Goal: Transaction & Acquisition: Purchase product/service

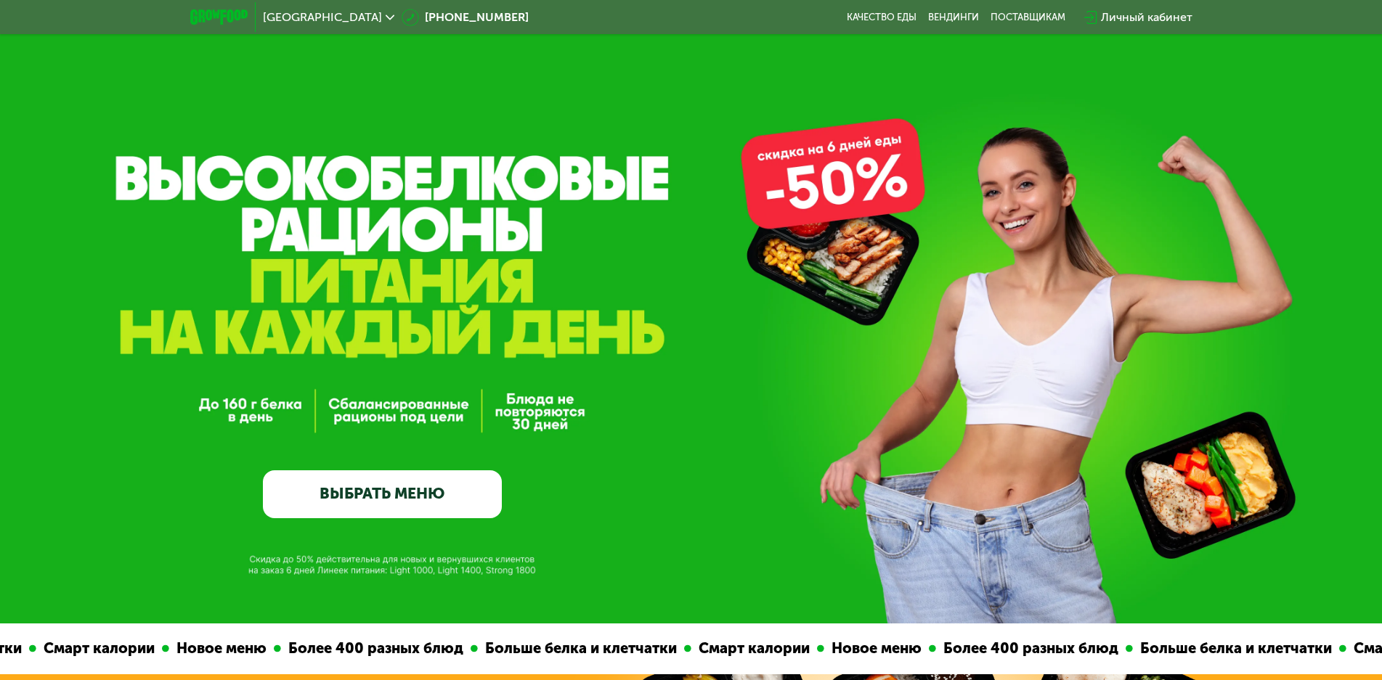
click at [351, 495] on link "ВЫБРАТЬ МЕНЮ" at bounding box center [382, 495] width 239 height 48
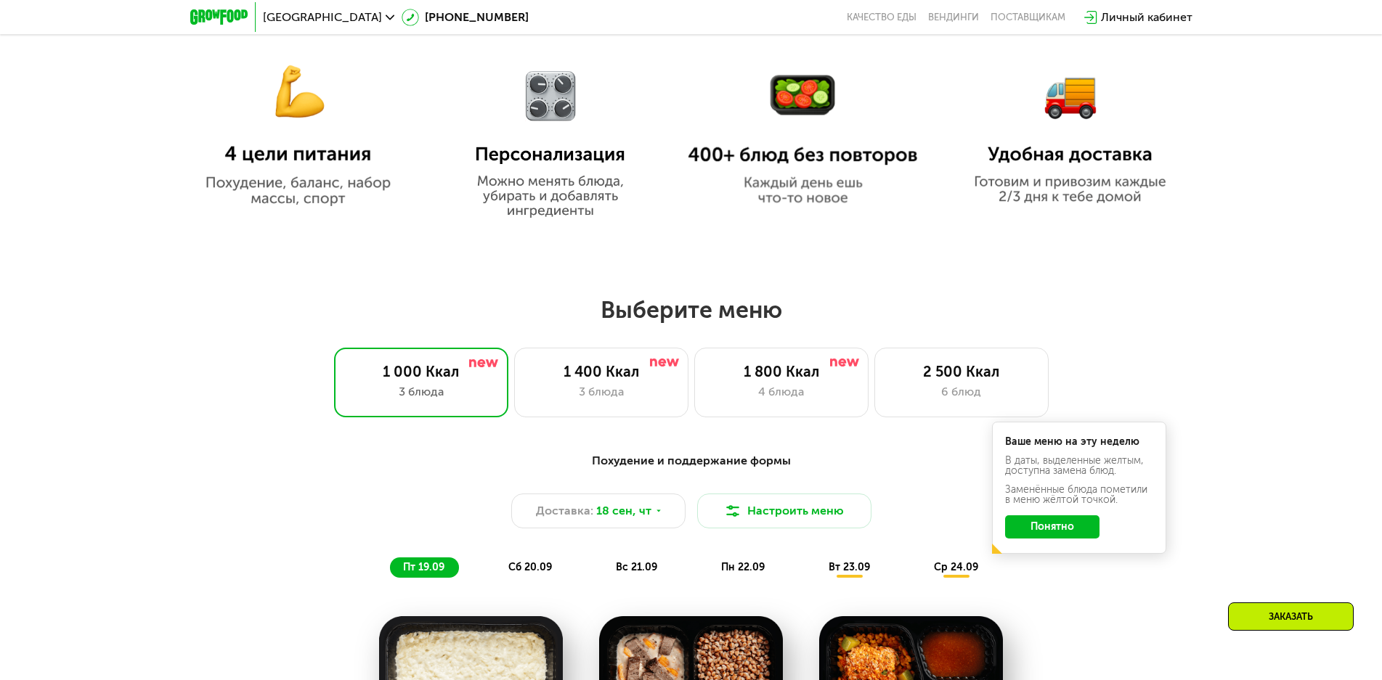
scroll to position [1017, 0]
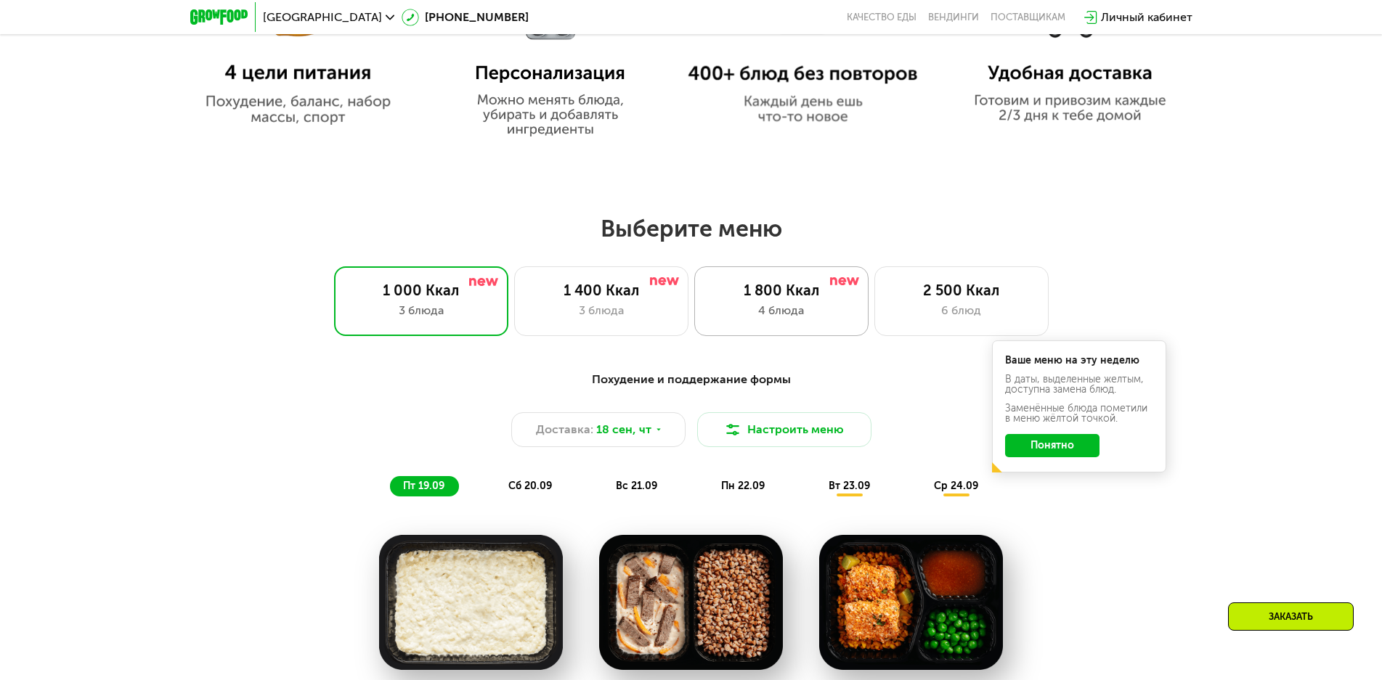
click at [771, 314] on div "4 блюда" at bounding box center [781, 310] width 144 height 17
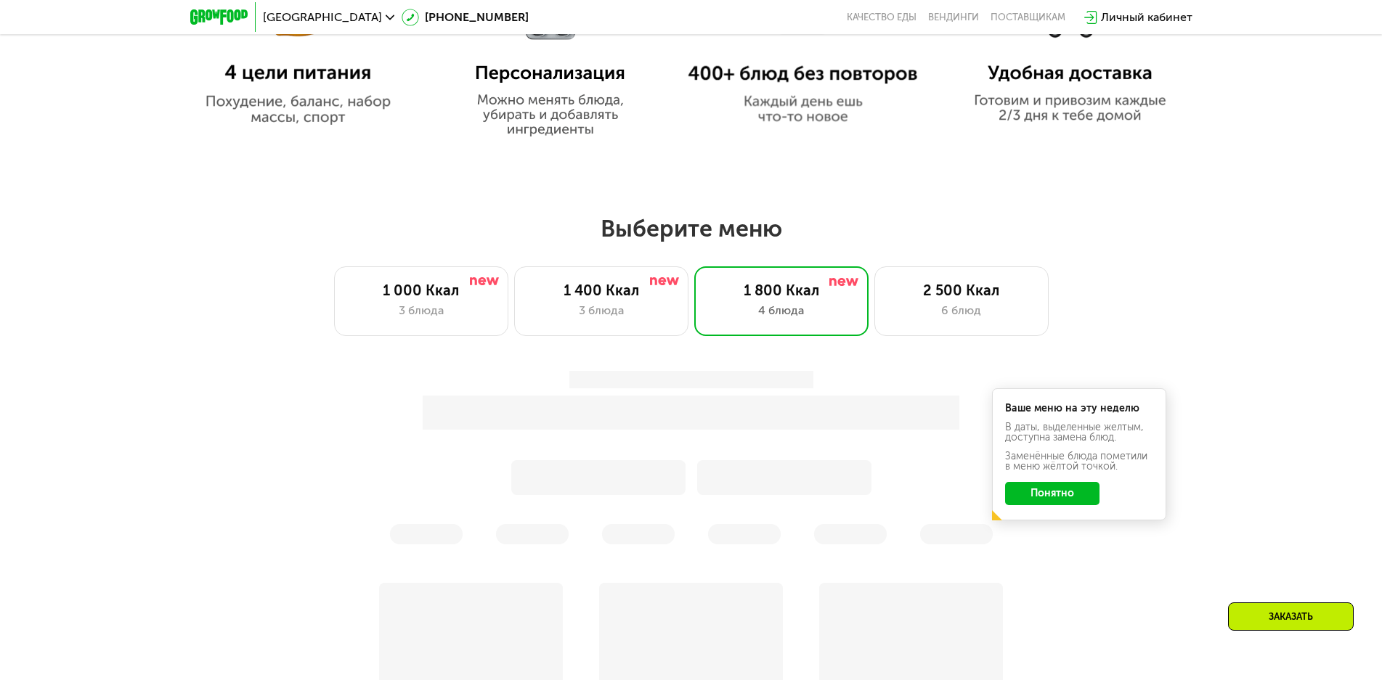
click at [1068, 500] on div at bounding box center [691, 458] width 860 height 174
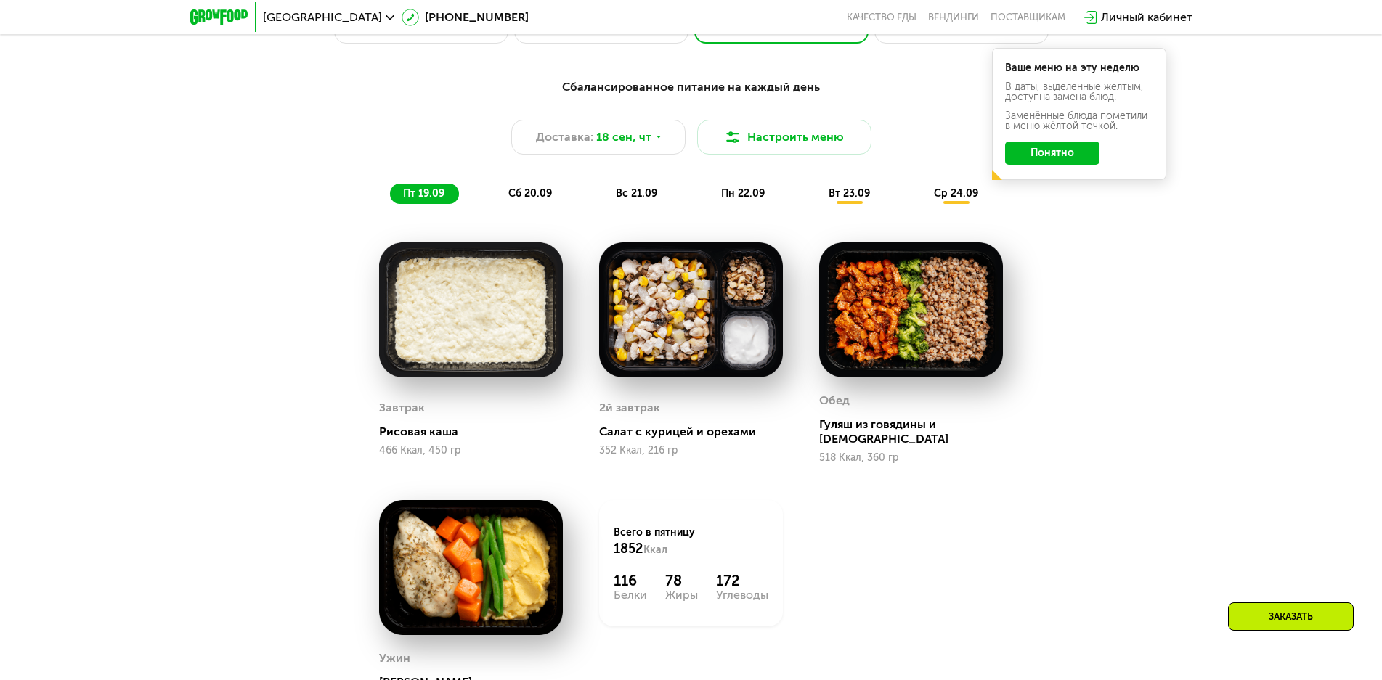
scroll to position [1307, 0]
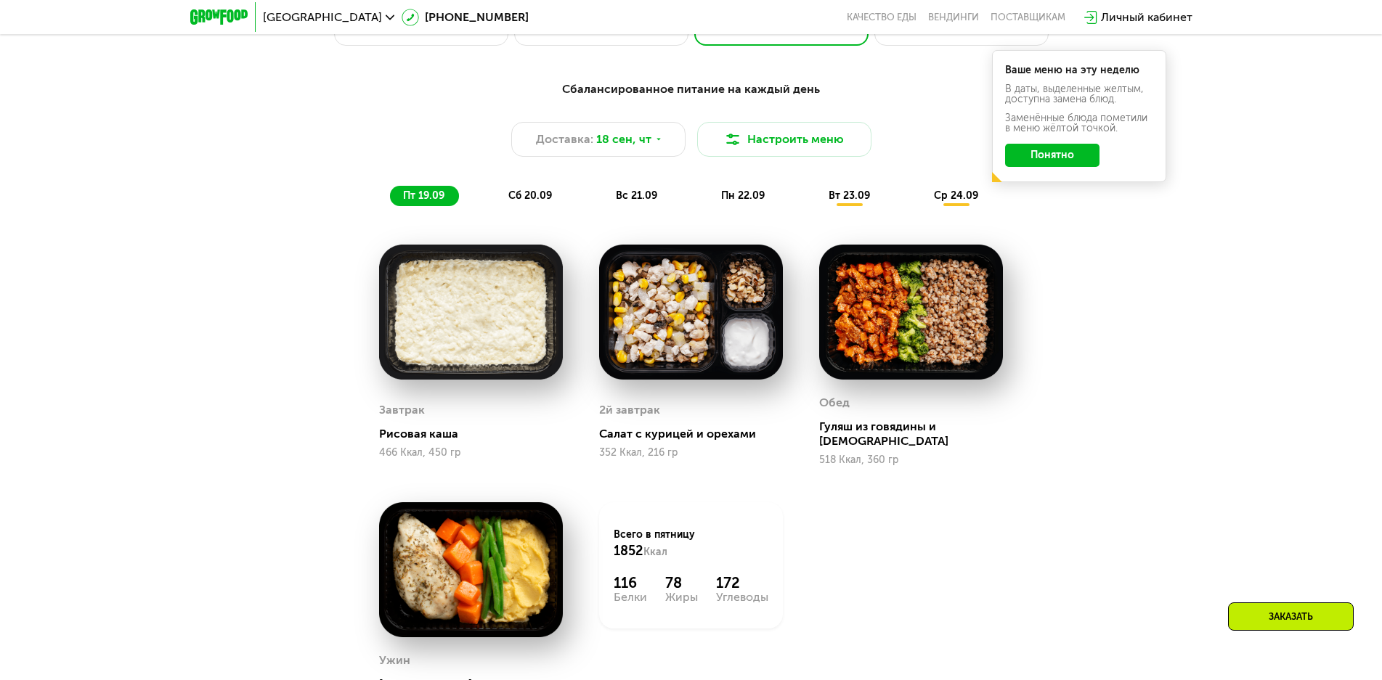
click at [540, 195] on span "сб 20.09" at bounding box center [530, 196] width 44 height 12
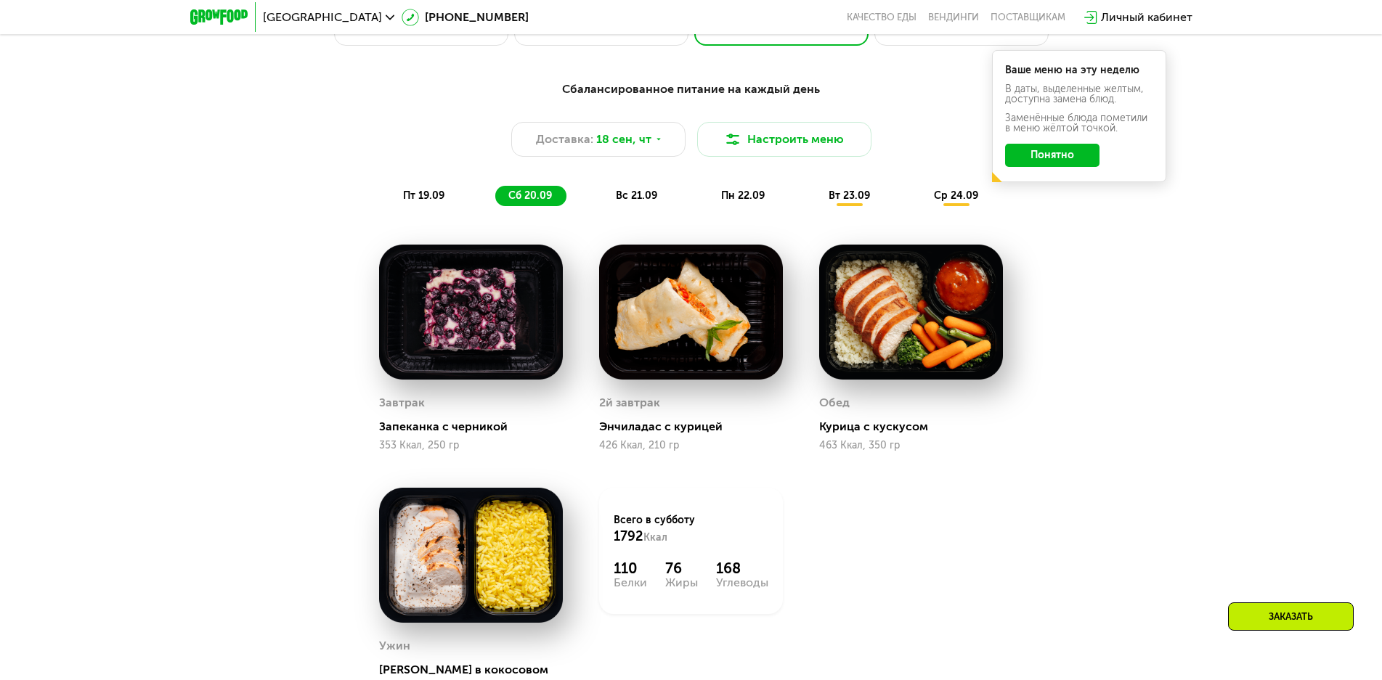
click at [629, 192] on div "вс 21.09" at bounding box center [637, 196] width 69 height 20
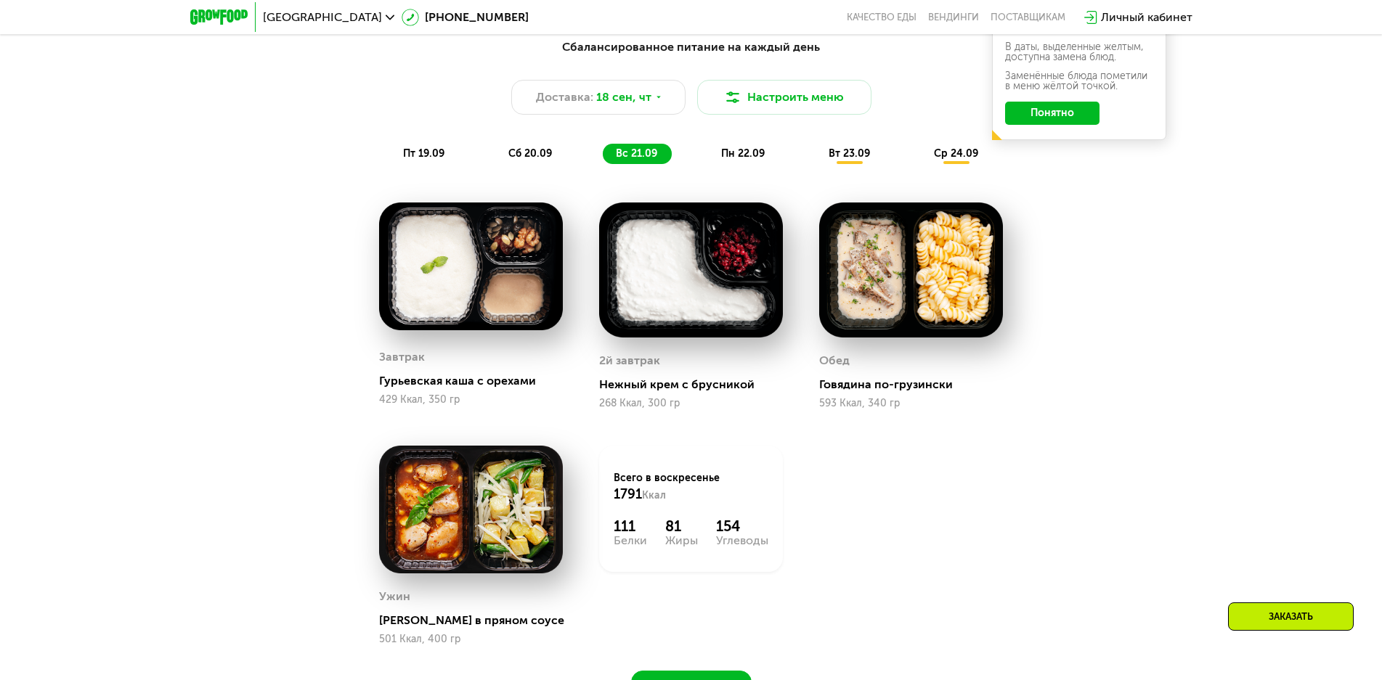
scroll to position [1234, 0]
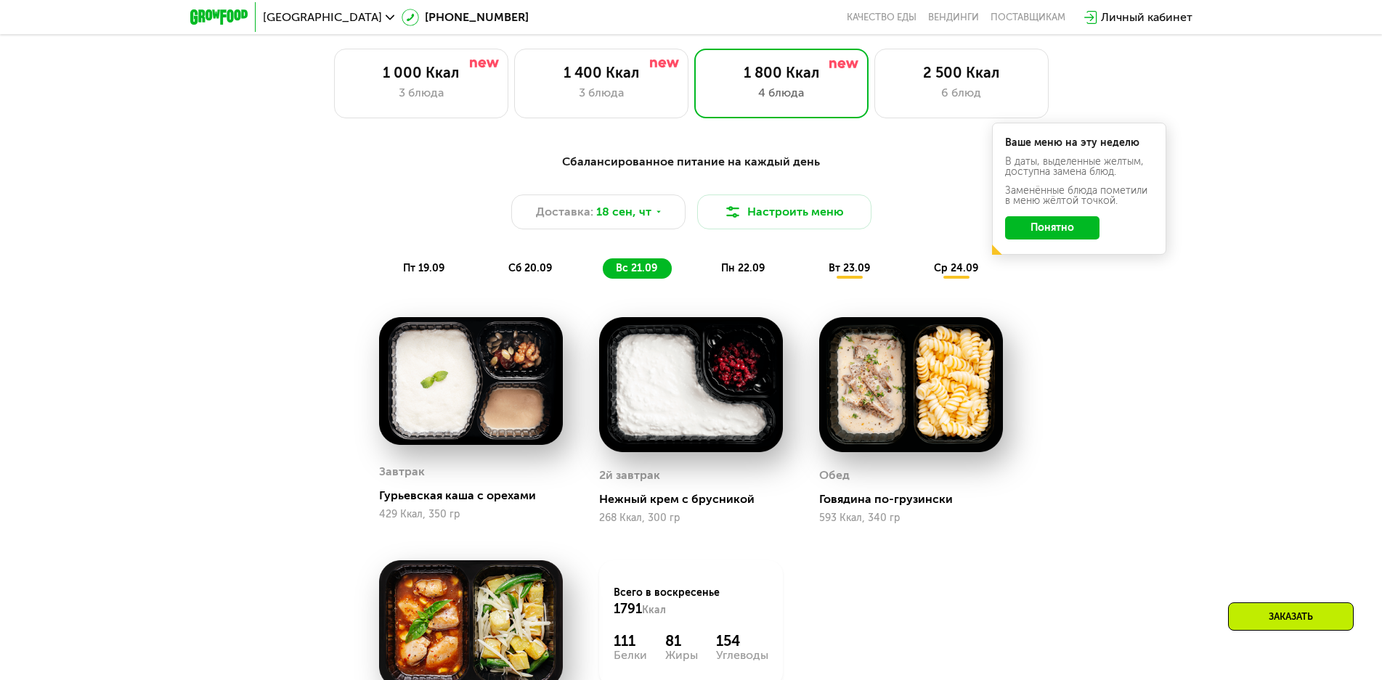
click at [716, 275] on div "пн 22.09" at bounding box center [743, 269] width 71 height 20
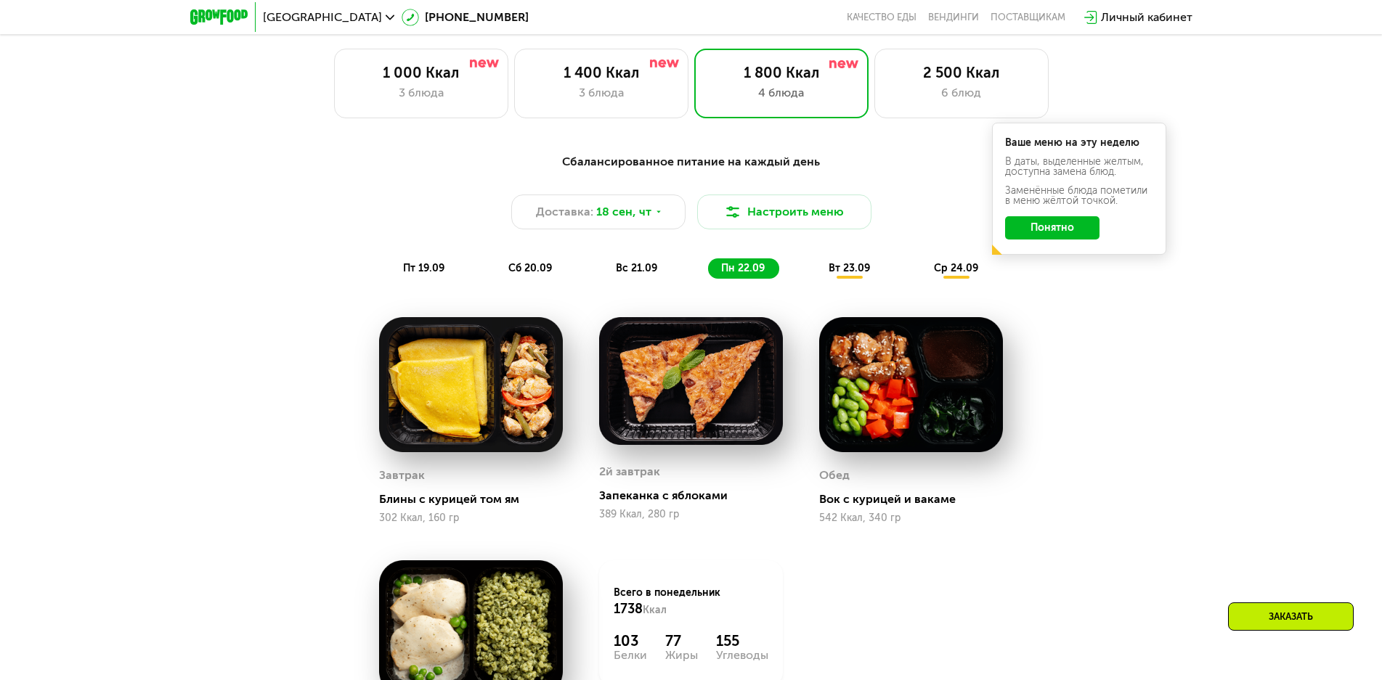
click at [840, 267] on span "вт 23.09" at bounding box center [849, 268] width 41 height 12
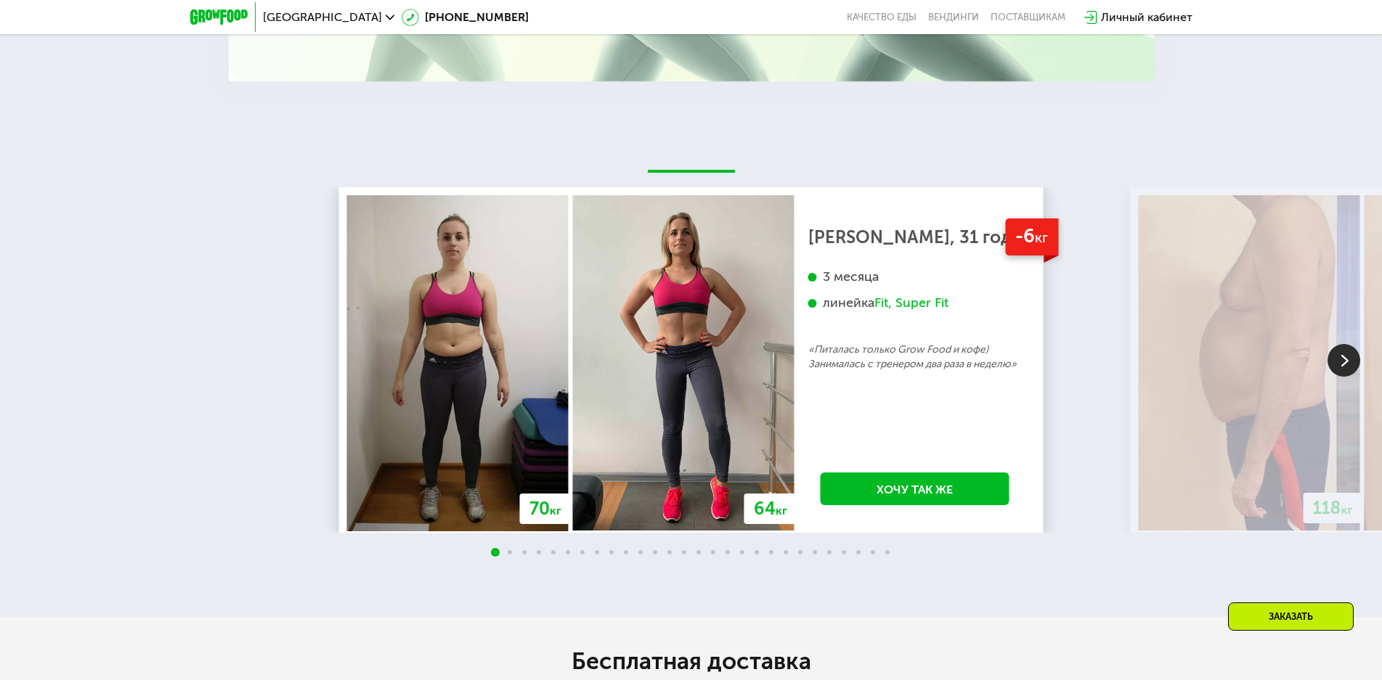
scroll to position [3413, 0]
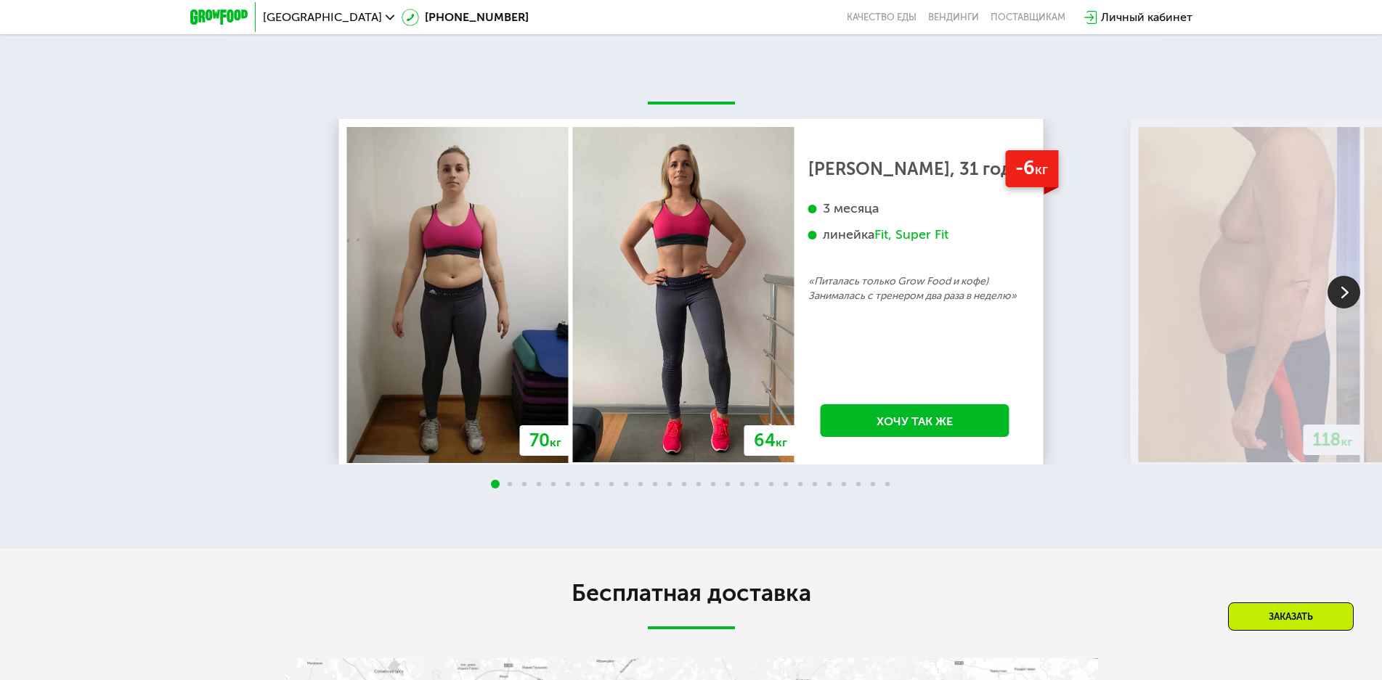
click at [510, 487] on span at bounding box center [510, 484] width 4 height 4
click at [1346, 306] on img at bounding box center [1343, 292] width 33 height 33
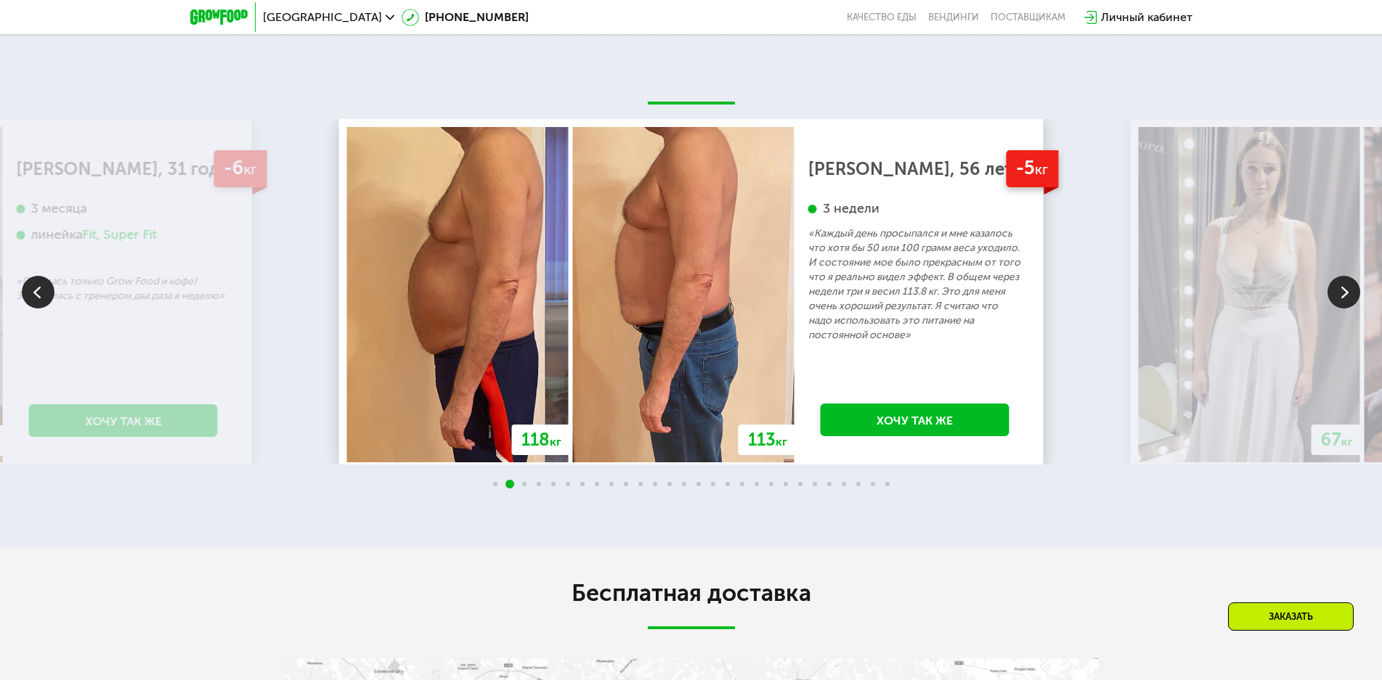
click at [1346, 306] on img at bounding box center [1343, 292] width 33 height 33
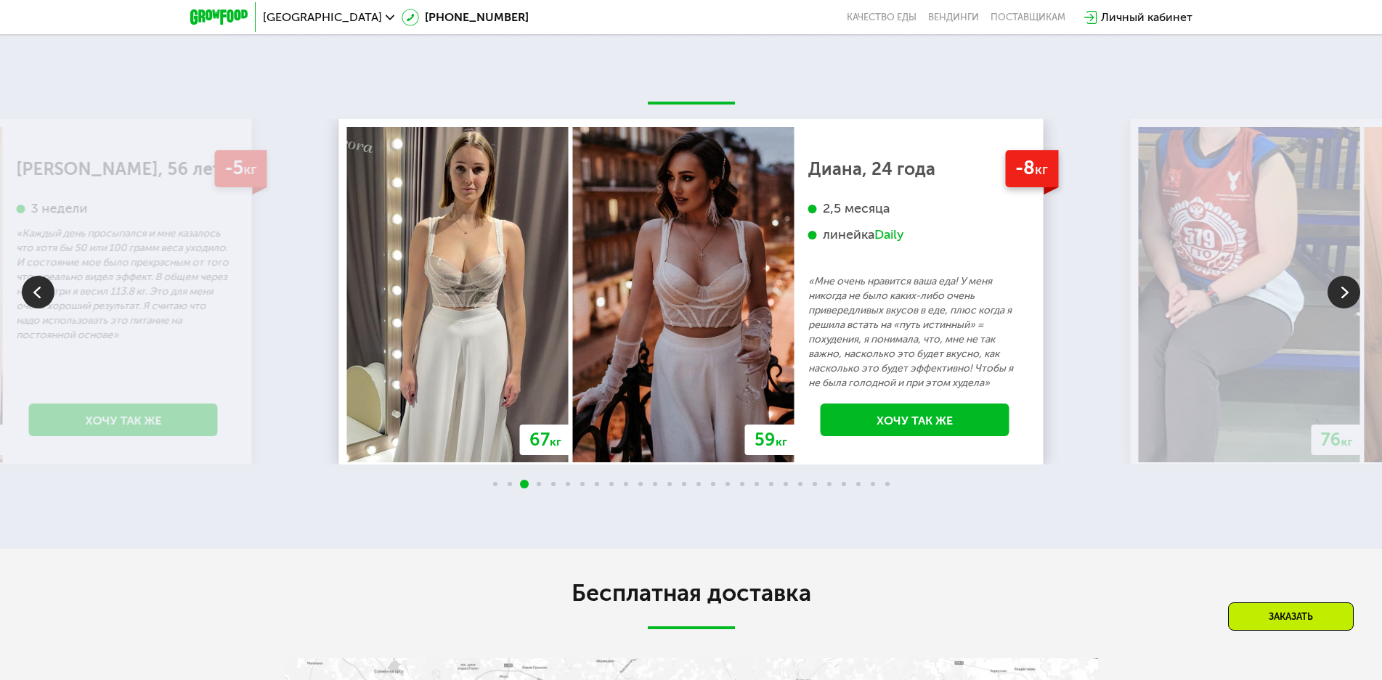
click at [1346, 306] on img at bounding box center [1343, 292] width 33 height 33
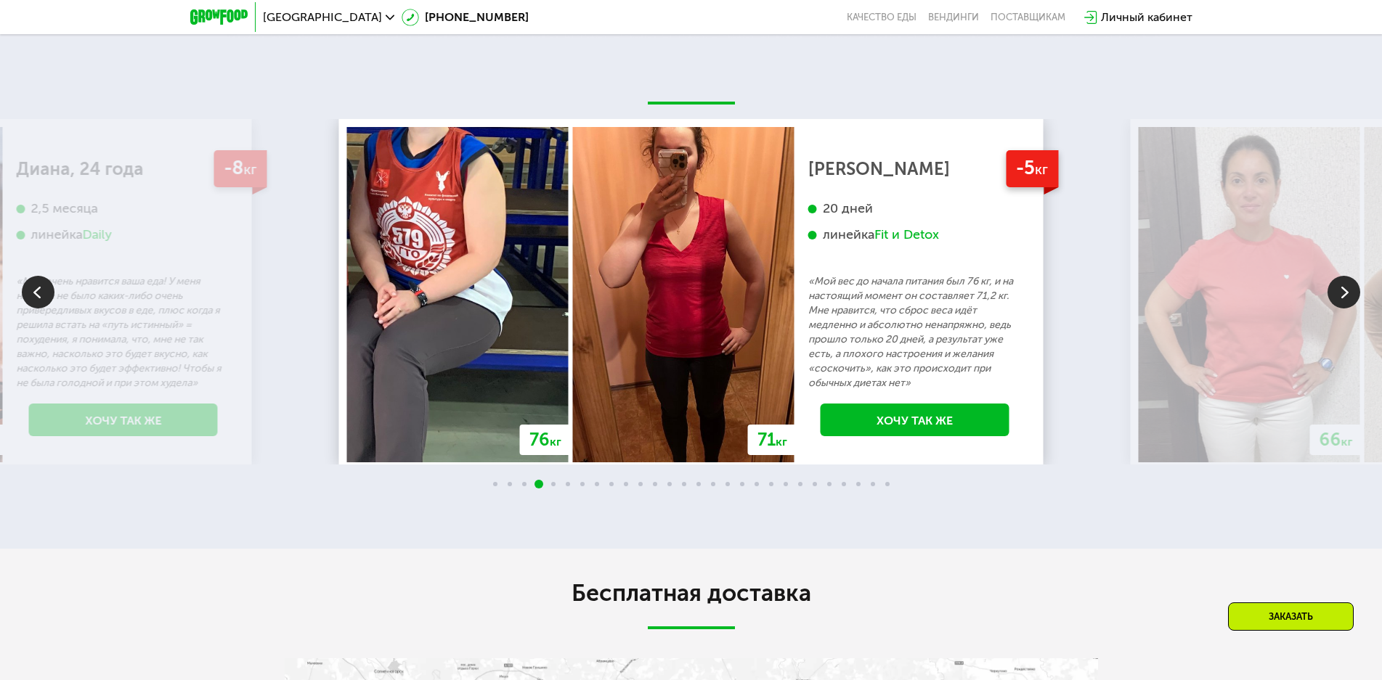
click at [1346, 306] on img at bounding box center [1343, 292] width 33 height 33
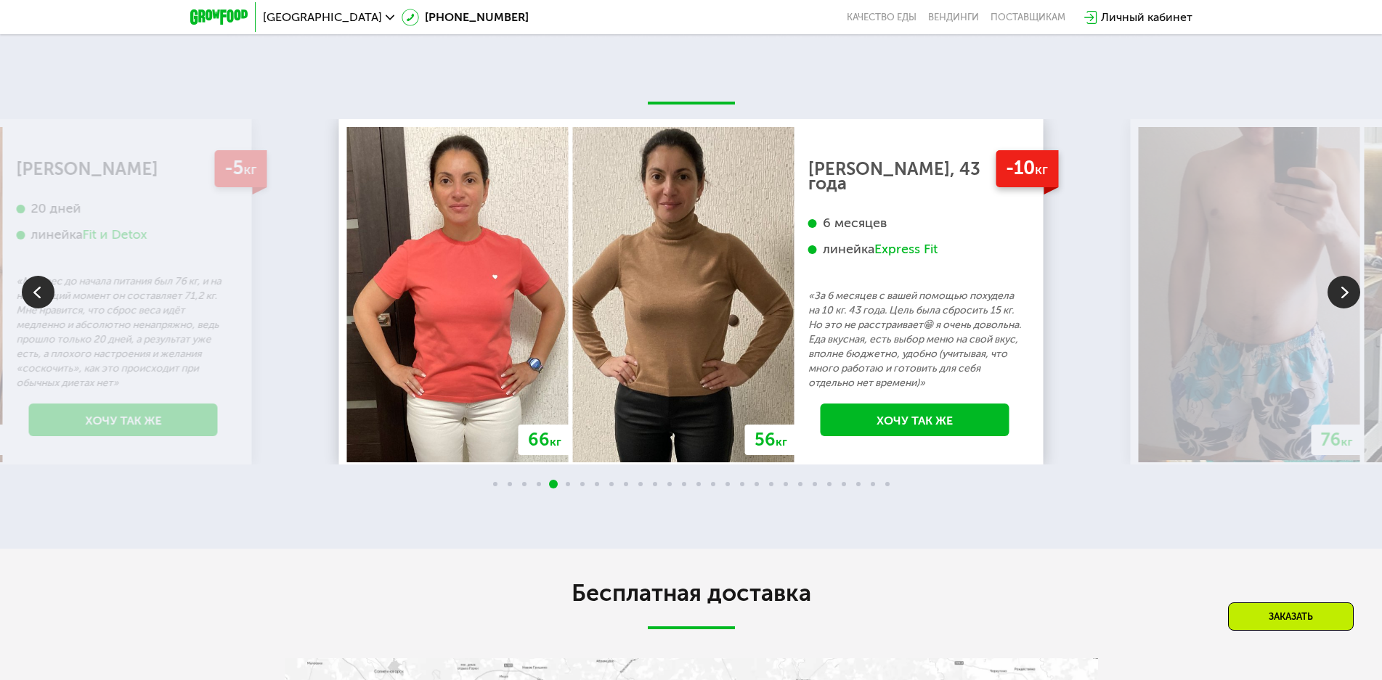
click at [1345, 306] on img at bounding box center [1343, 292] width 33 height 33
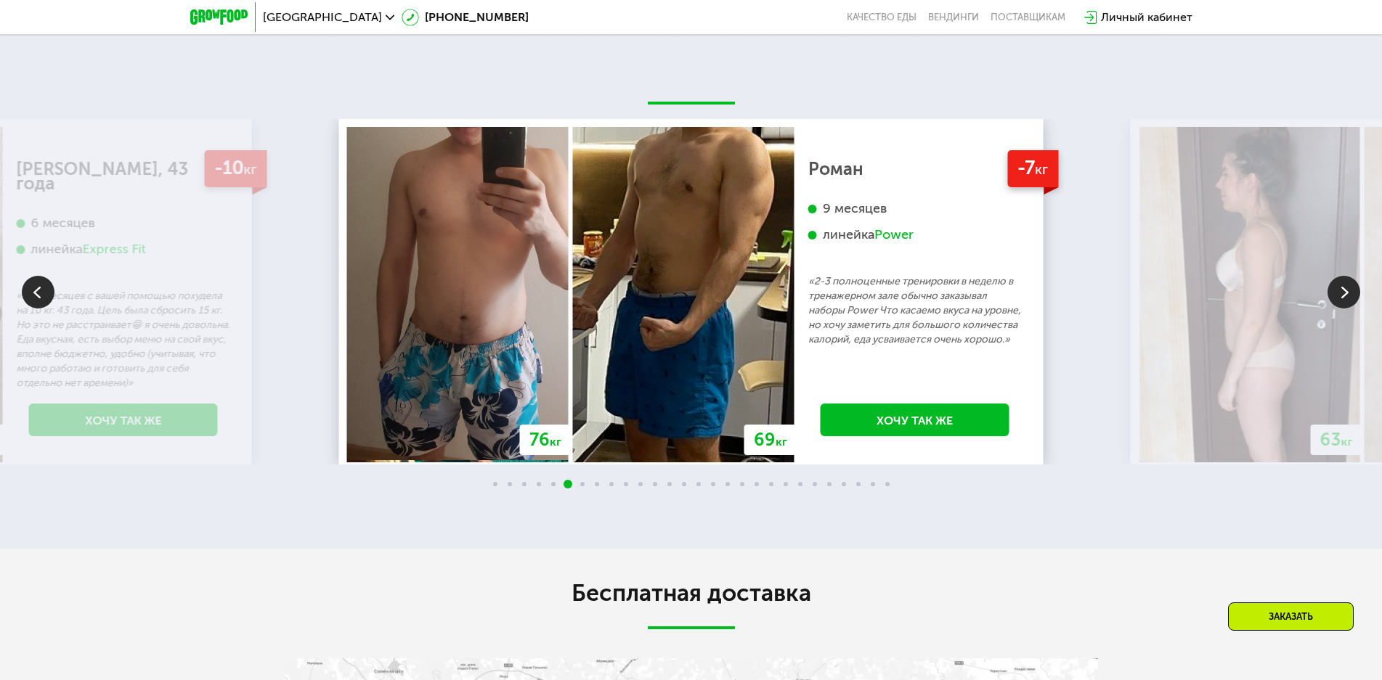
click at [1345, 306] on img at bounding box center [1343, 292] width 33 height 33
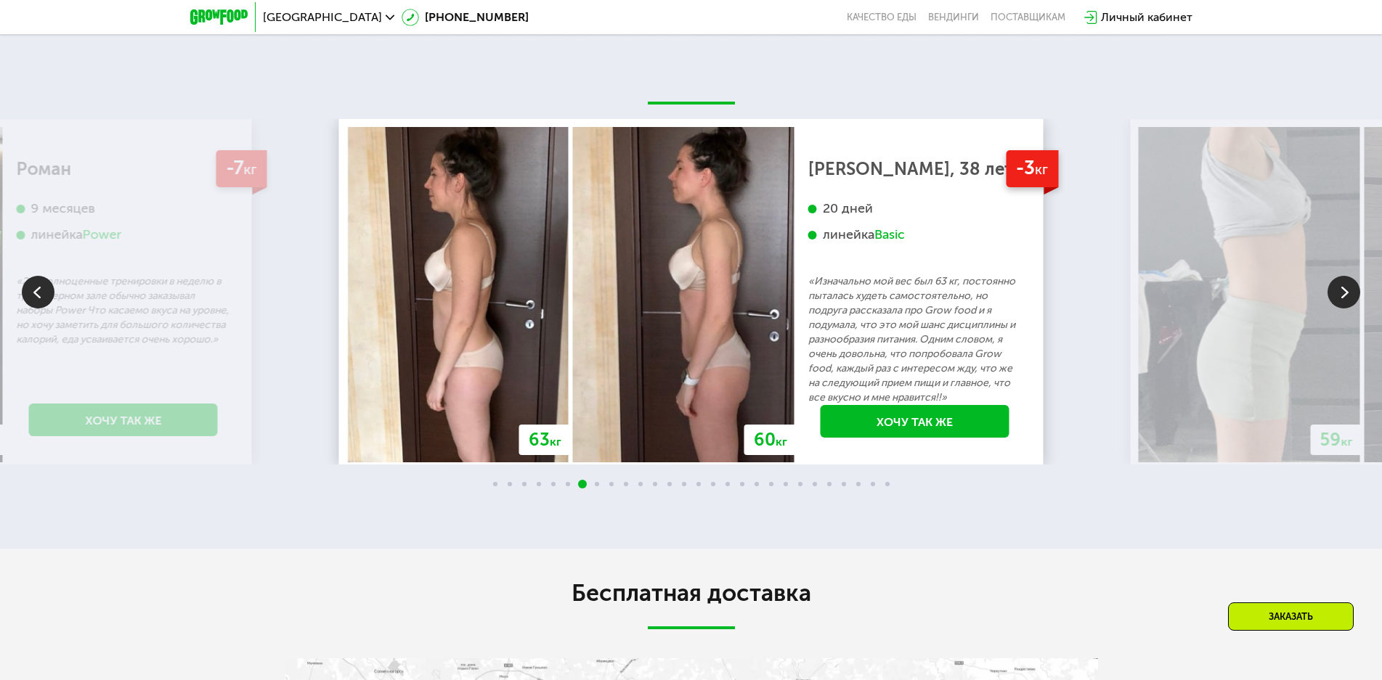
click at [1345, 306] on img at bounding box center [1343, 292] width 33 height 33
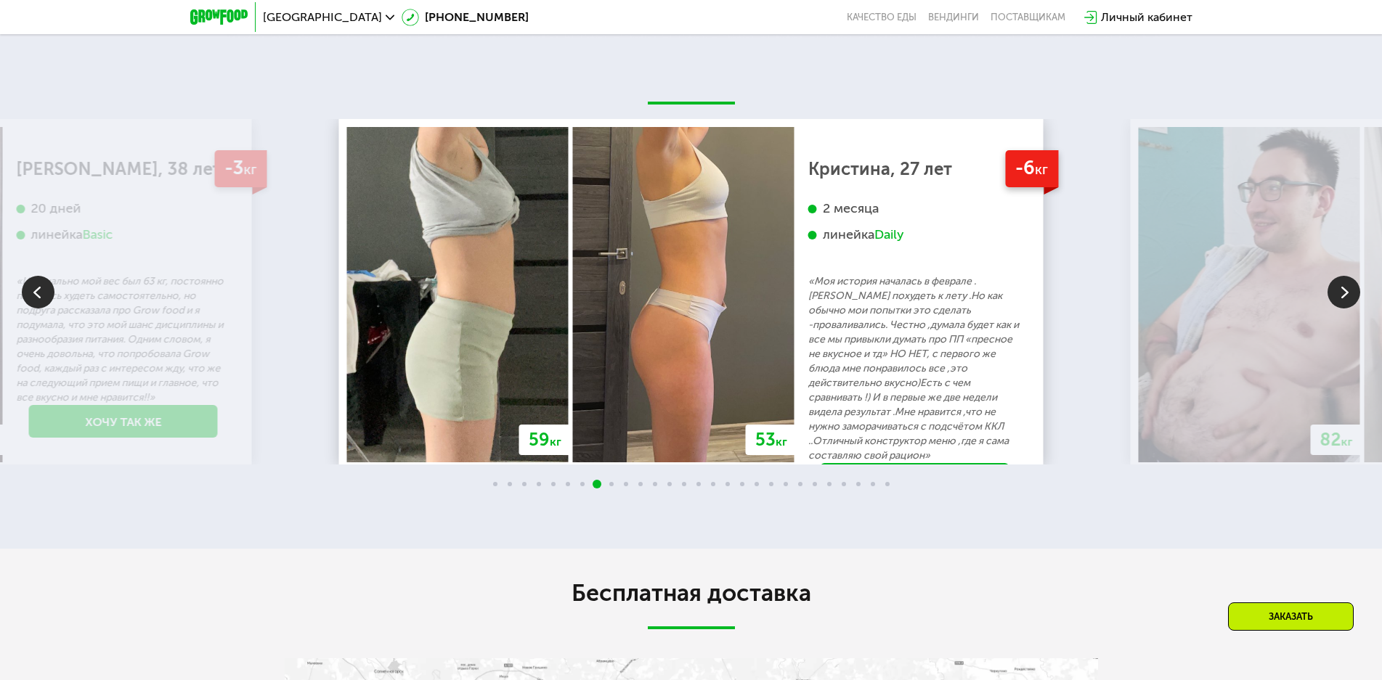
click at [1345, 306] on img at bounding box center [1343, 292] width 33 height 33
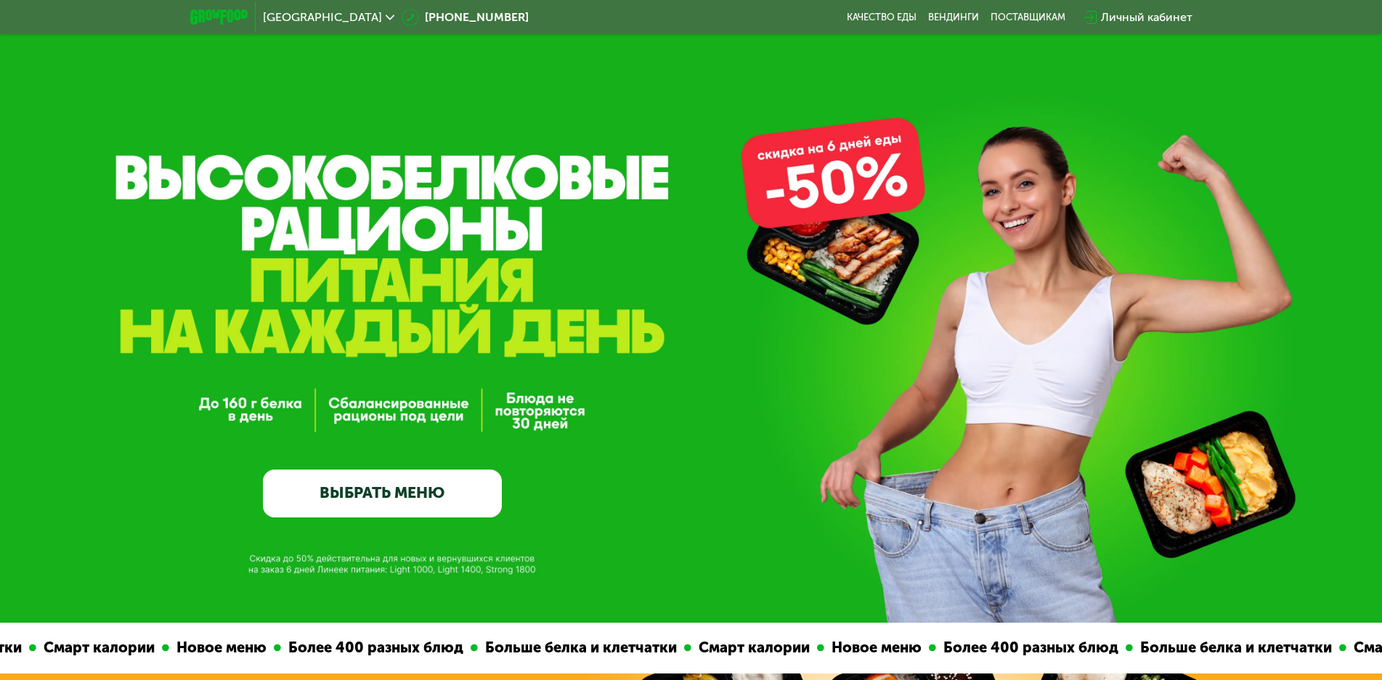
scroll to position [0, 0]
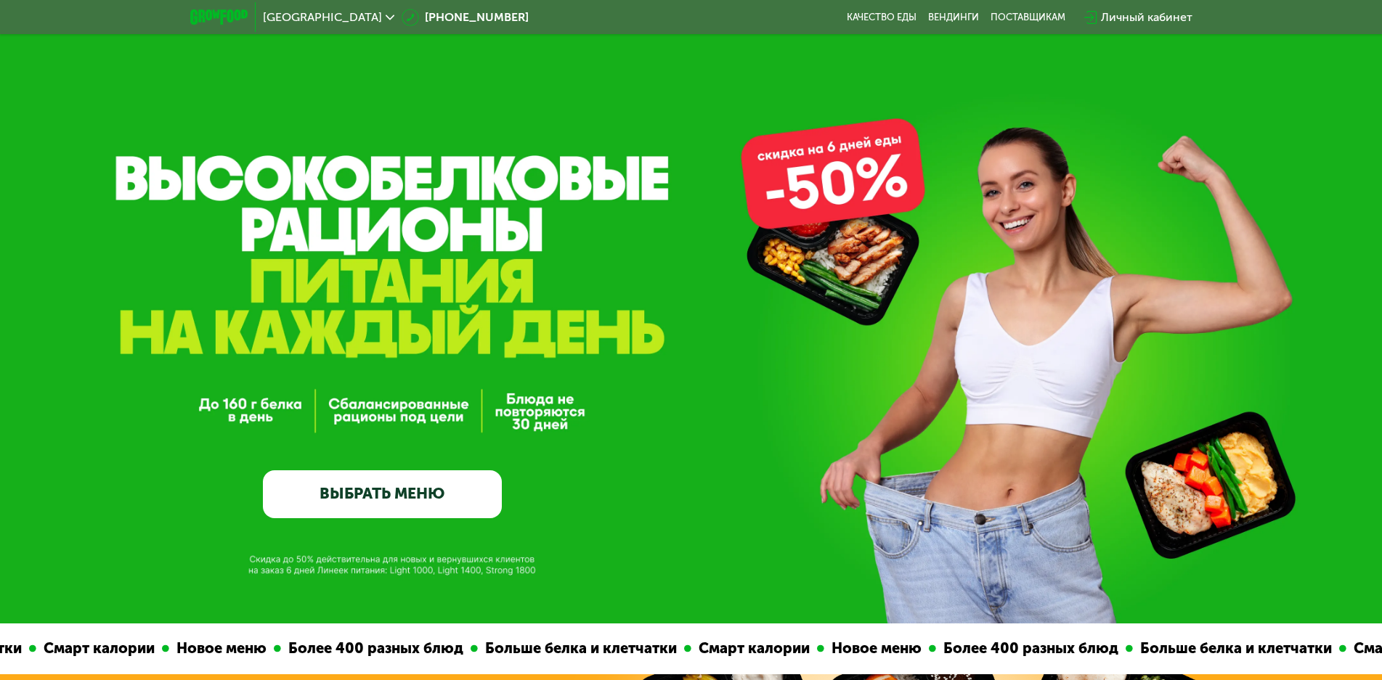
click at [299, 19] on span "[GEOGRAPHIC_DATA]" at bounding box center [322, 18] width 119 height 12
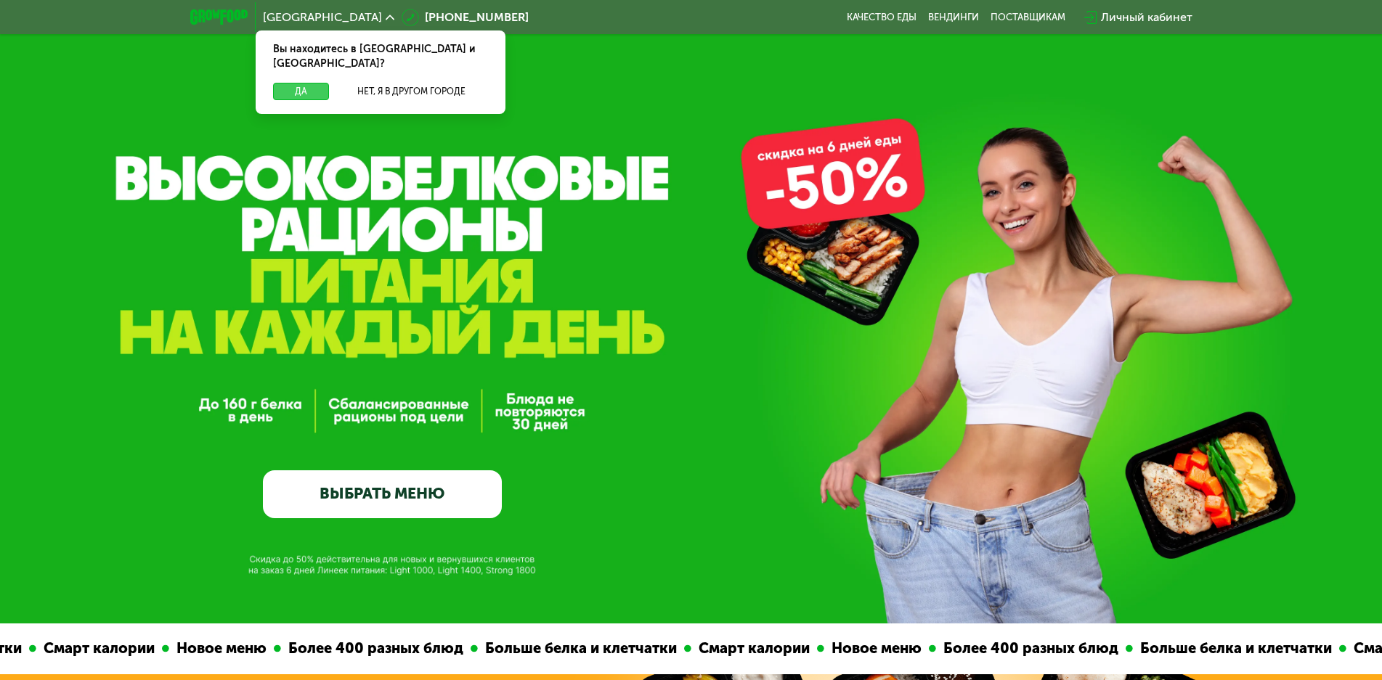
click at [293, 83] on button "Да" at bounding box center [301, 91] width 56 height 17
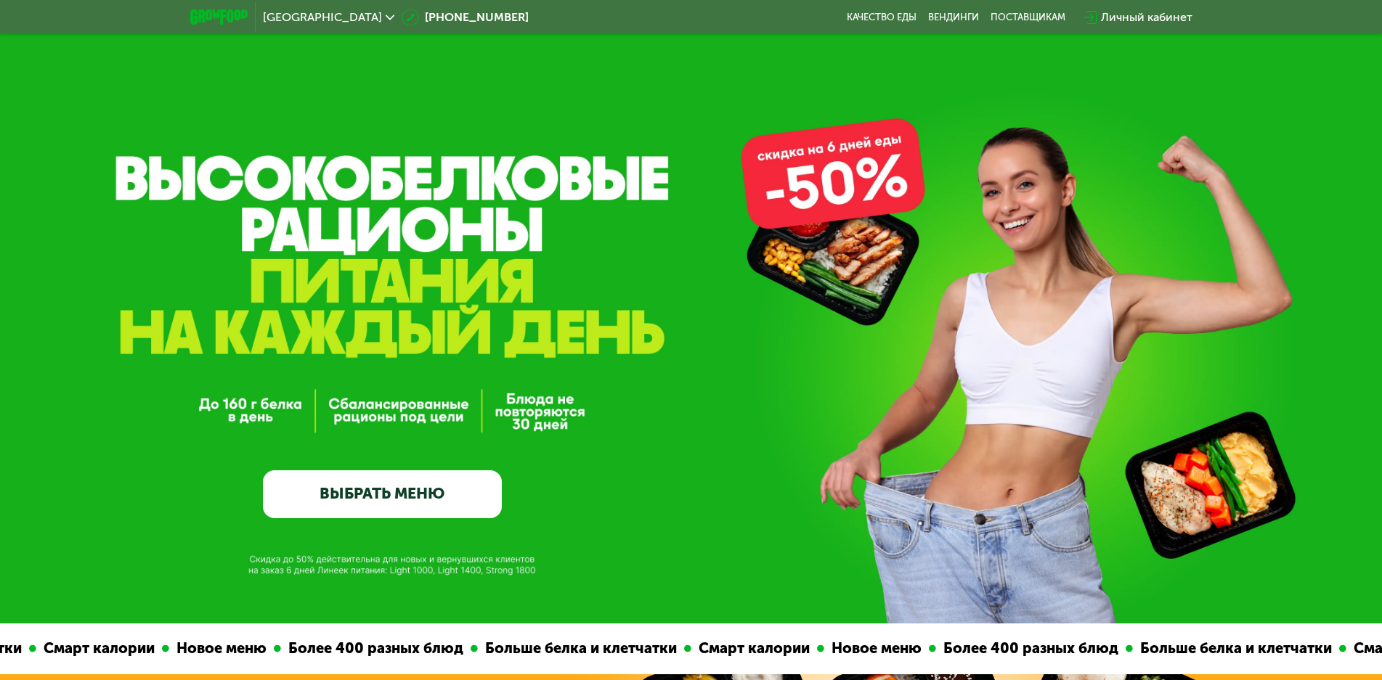
click at [357, 497] on link "ВЫБРАТЬ МЕНЮ" at bounding box center [382, 495] width 239 height 48
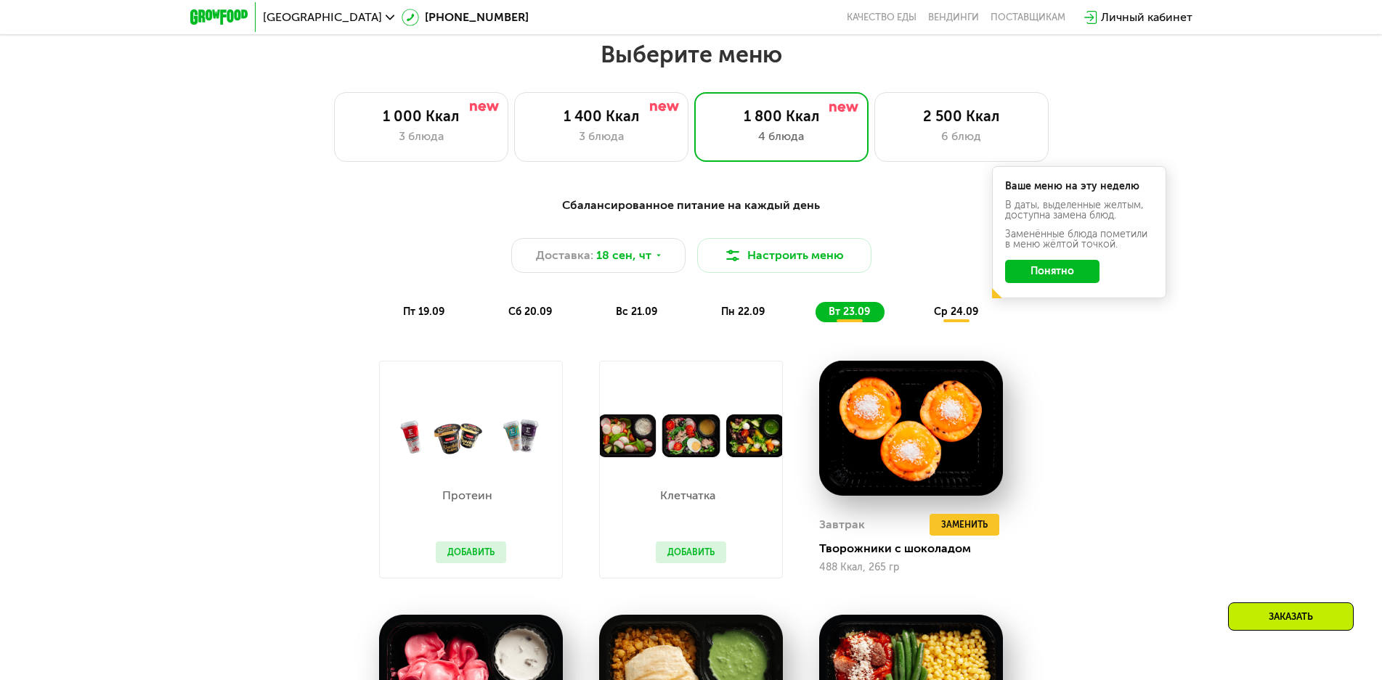
scroll to position [1202, 0]
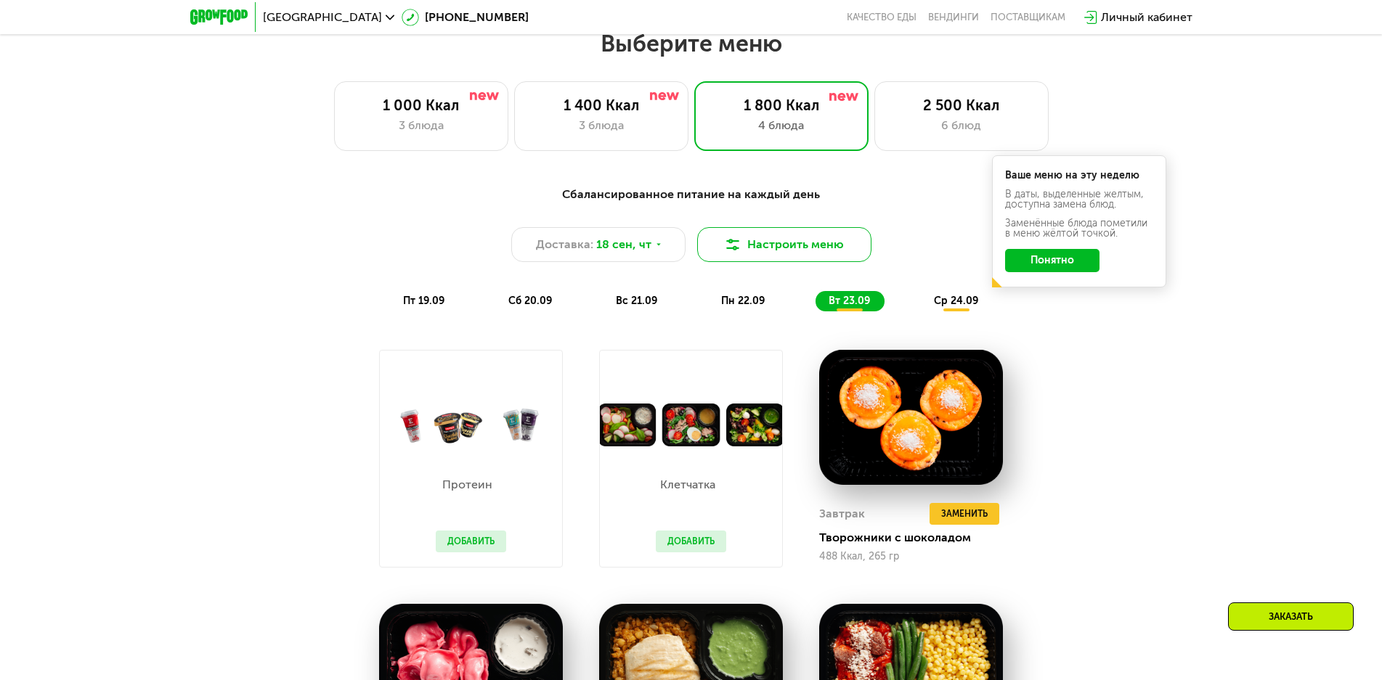
click at [806, 256] on button "Настроить меню" at bounding box center [784, 244] width 174 height 35
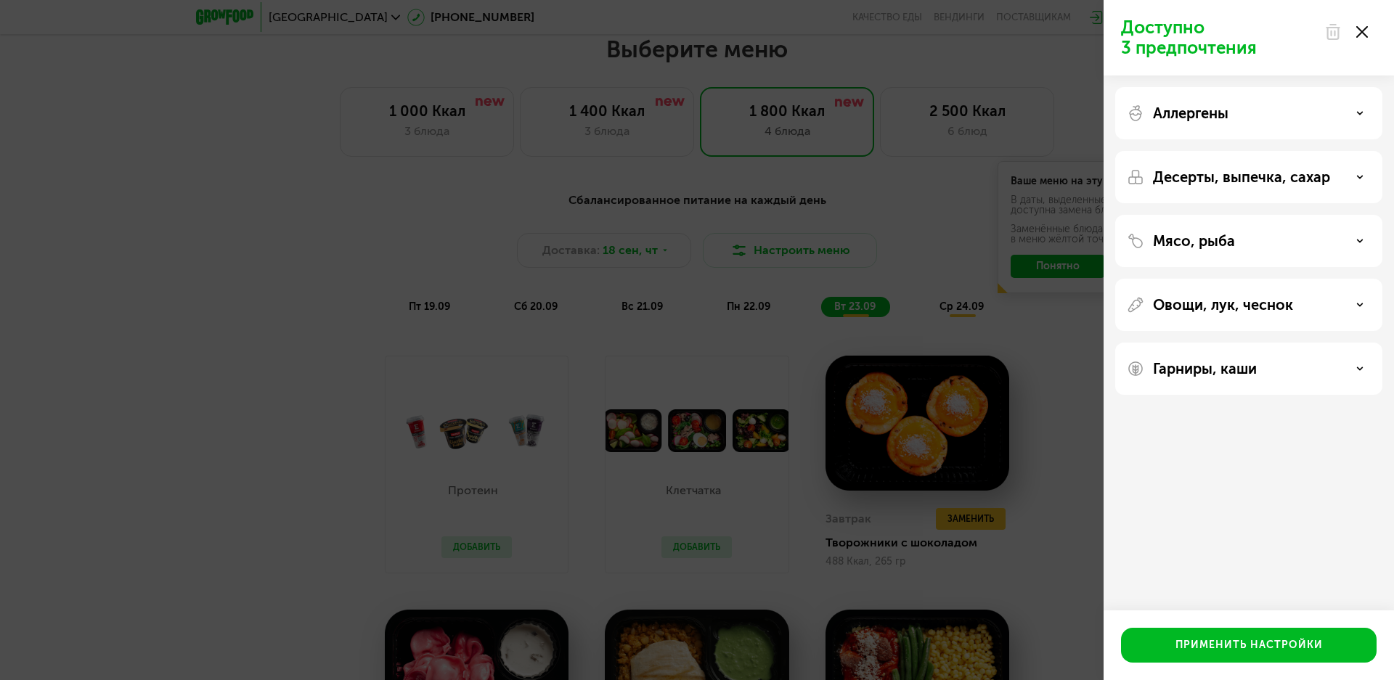
click at [1245, 102] on div "Аллергены" at bounding box center [1248, 113] width 267 height 52
click at [1213, 114] on p "Аллергены" at bounding box center [1191, 113] width 76 height 17
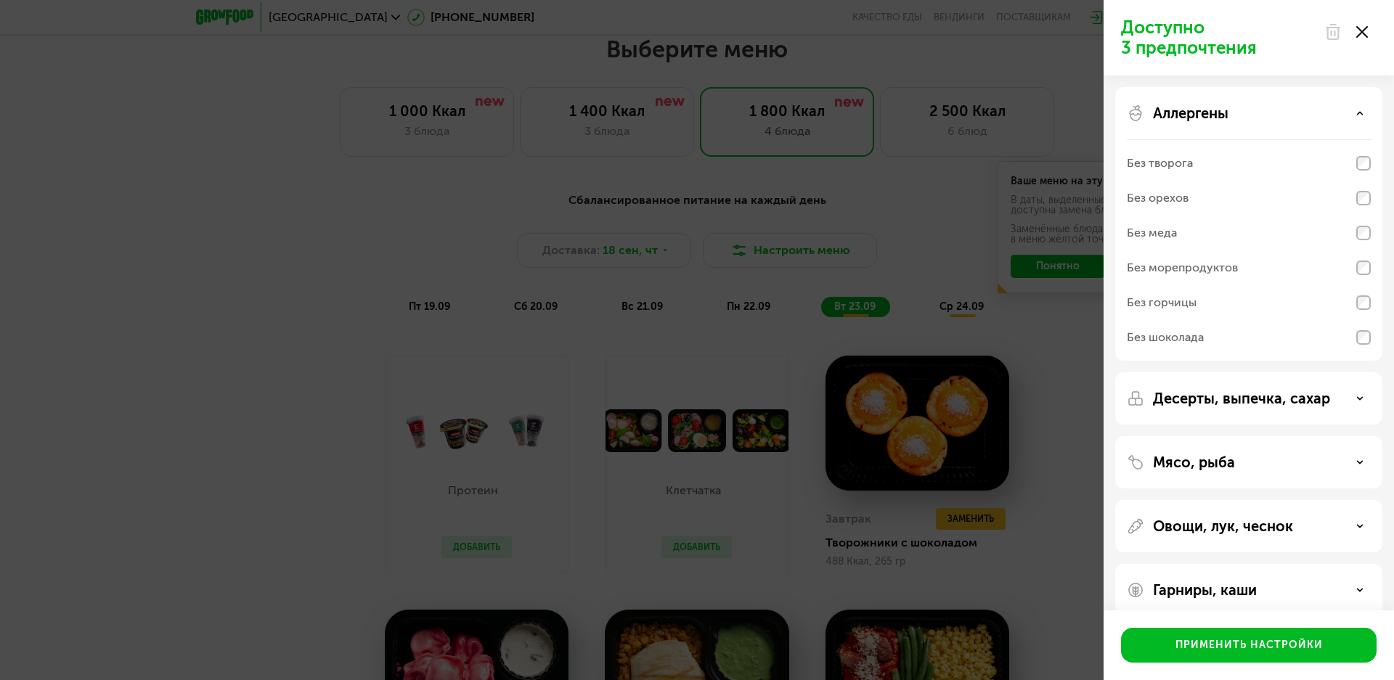
click at [1213, 114] on p "Аллергены" at bounding box center [1191, 113] width 76 height 17
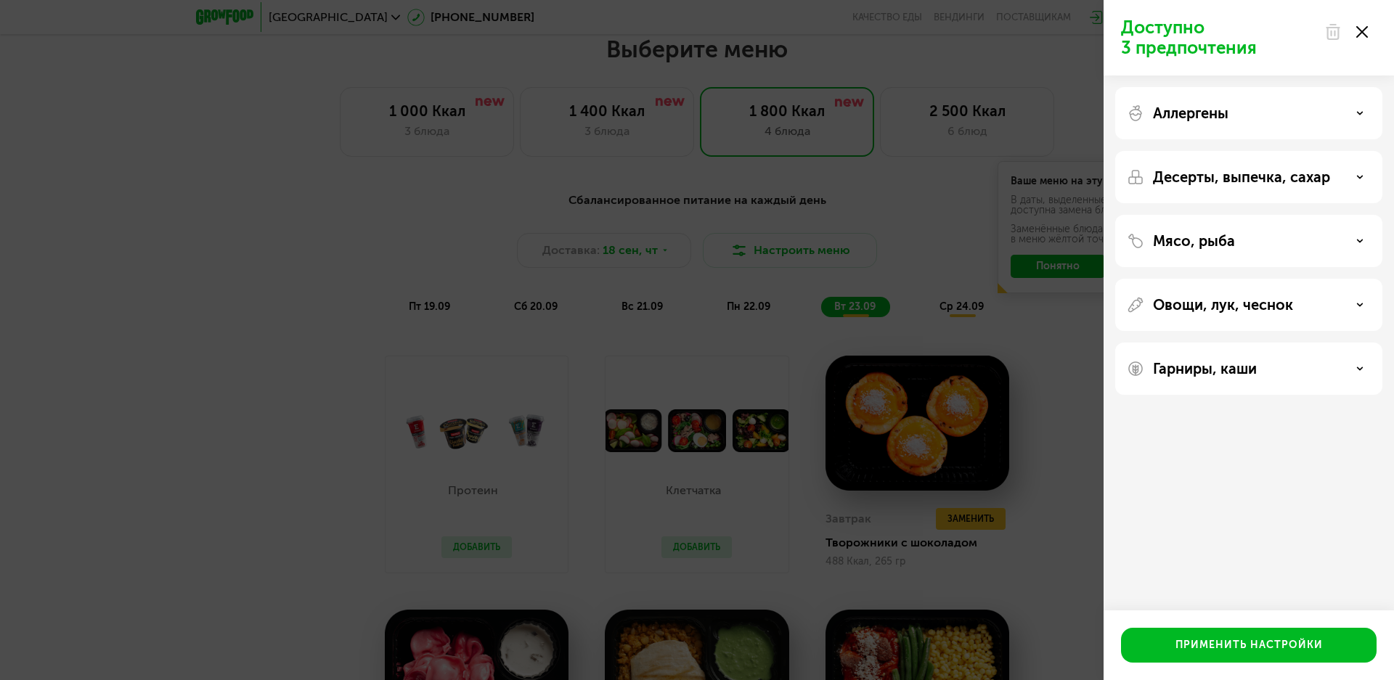
click at [1370, 34] on div at bounding box center [1346, 31] width 61 height 29
click at [1359, 32] on icon at bounding box center [1362, 32] width 12 height 12
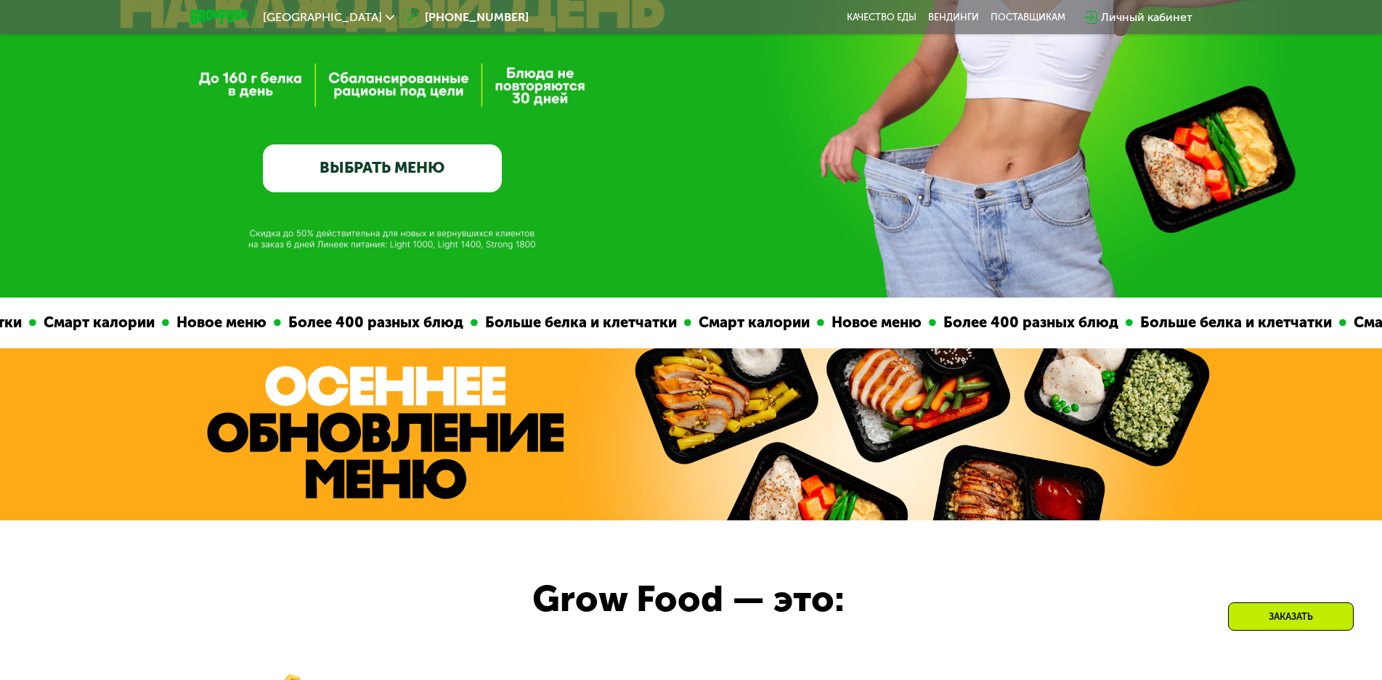
scroll to position [330, 0]
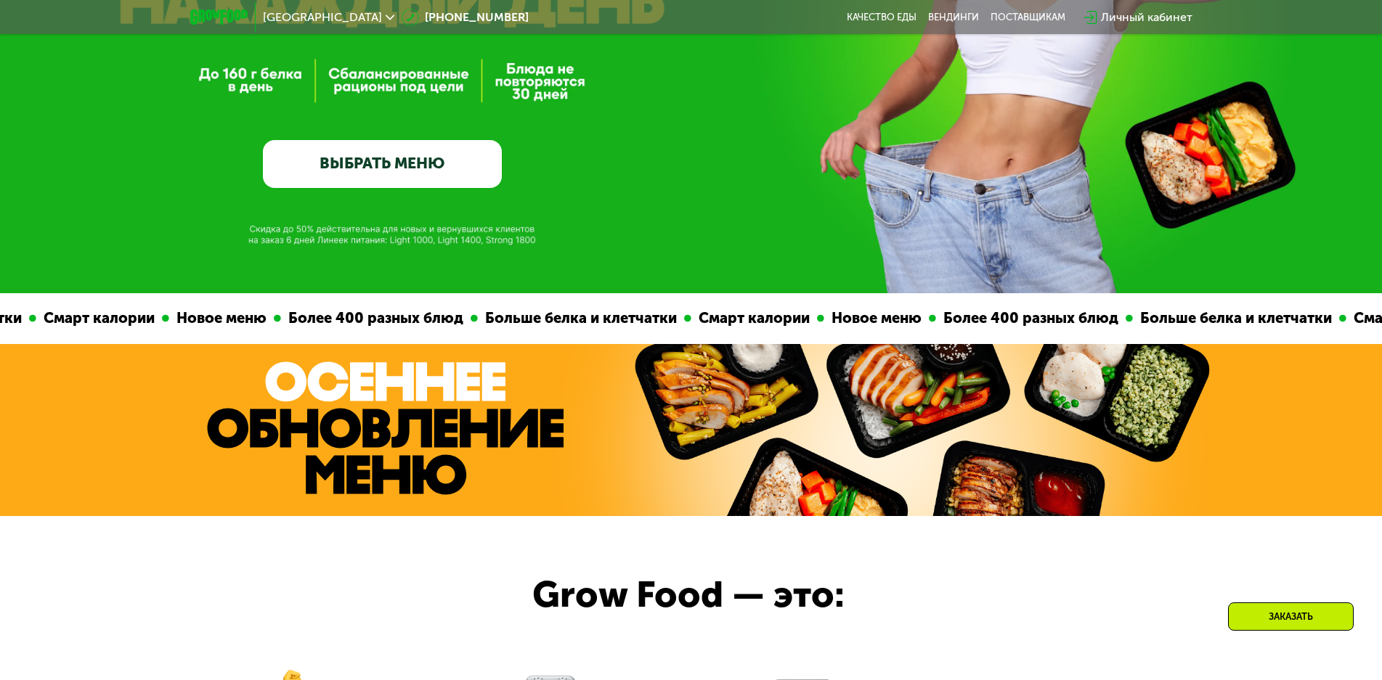
click at [375, 429] on img at bounding box center [385, 429] width 356 height 134
click at [364, 162] on link "ВЫБРАТЬ МЕНЮ" at bounding box center [382, 164] width 239 height 48
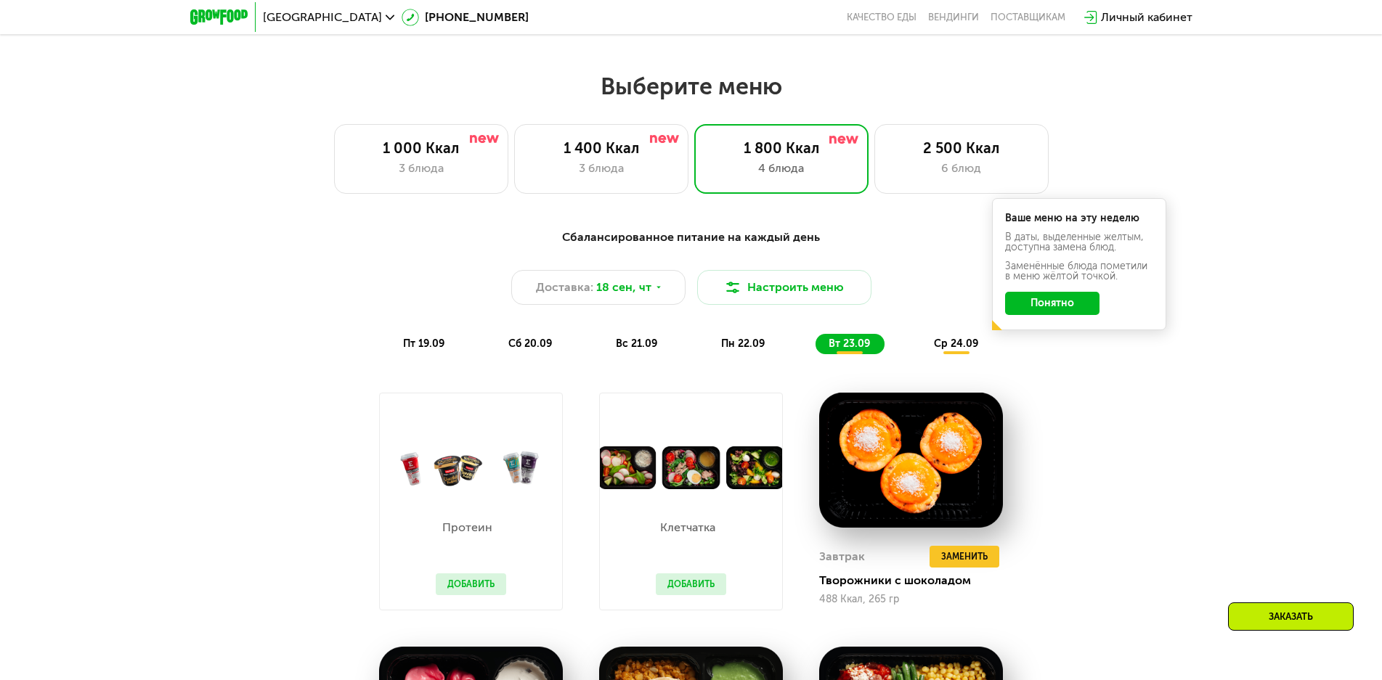
scroll to position [1202, 0]
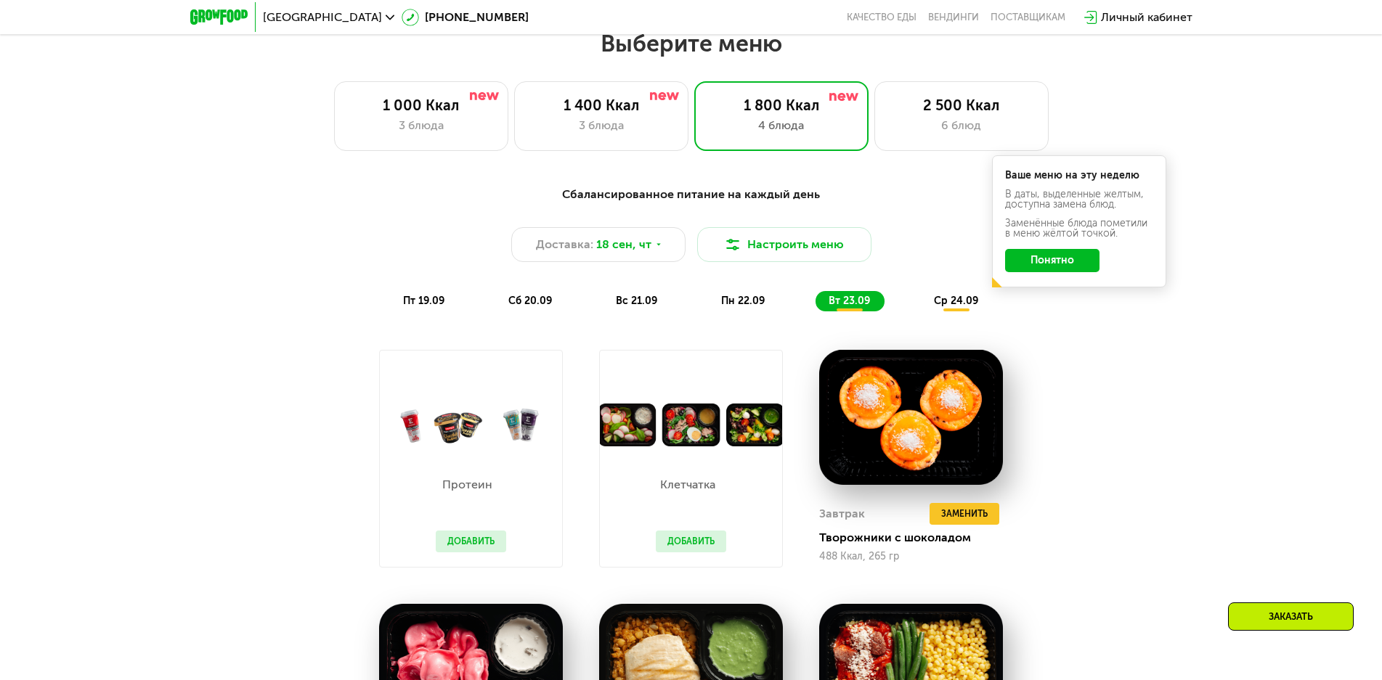
click at [959, 307] on span "ср 24.09" at bounding box center [956, 301] width 44 height 12
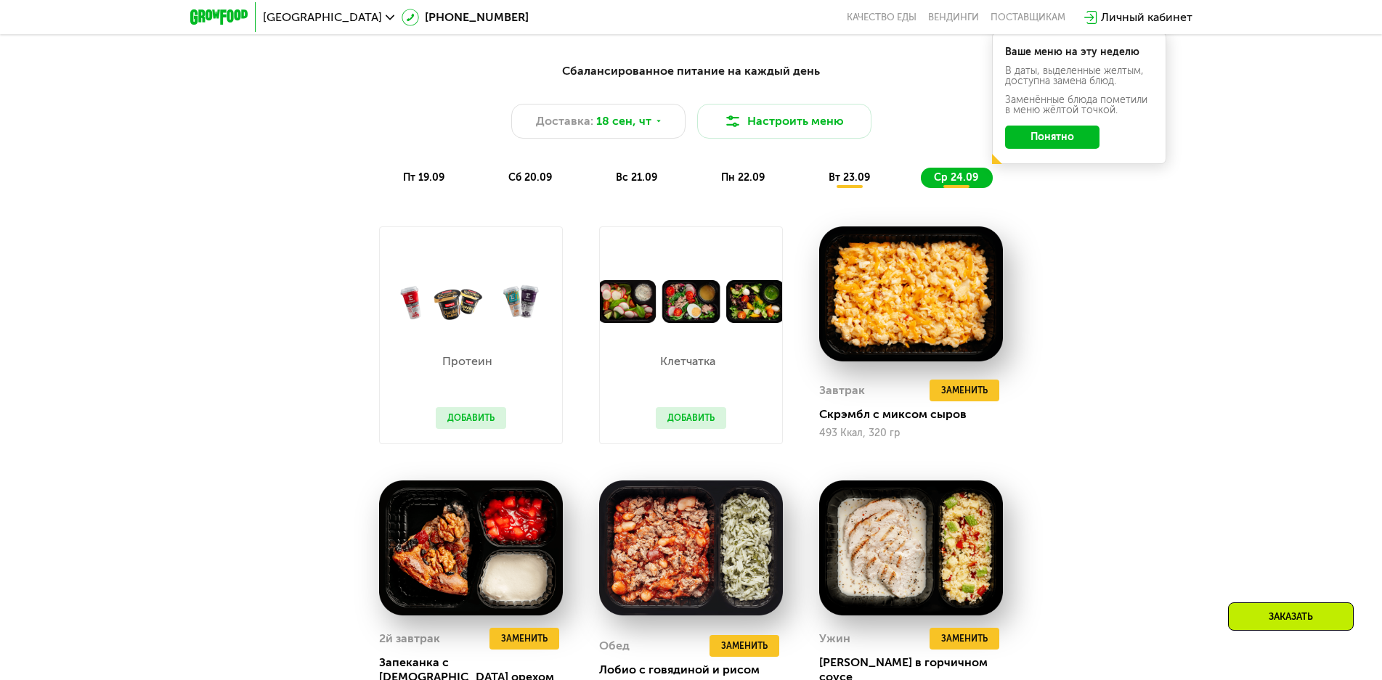
scroll to position [1347, 0]
